Goal: Task Accomplishment & Management: Use online tool/utility

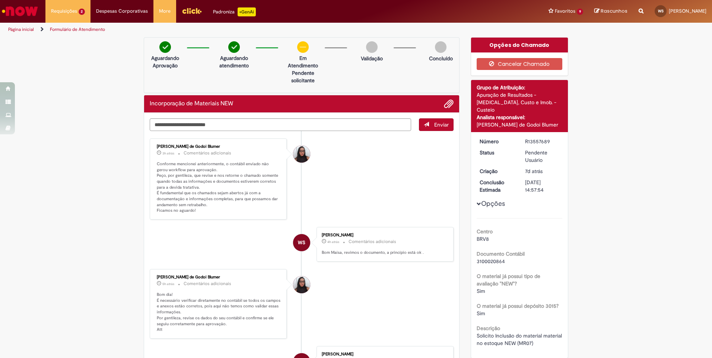
click at [54, 125] on div "Verificar Código de Barras Aguardando Aprovação Aguardando atendimento Em Atend…" at bounding box center [356, 317] width 712 height 561
